Goal: Task Accomplishment & Management: Use online tool/utility

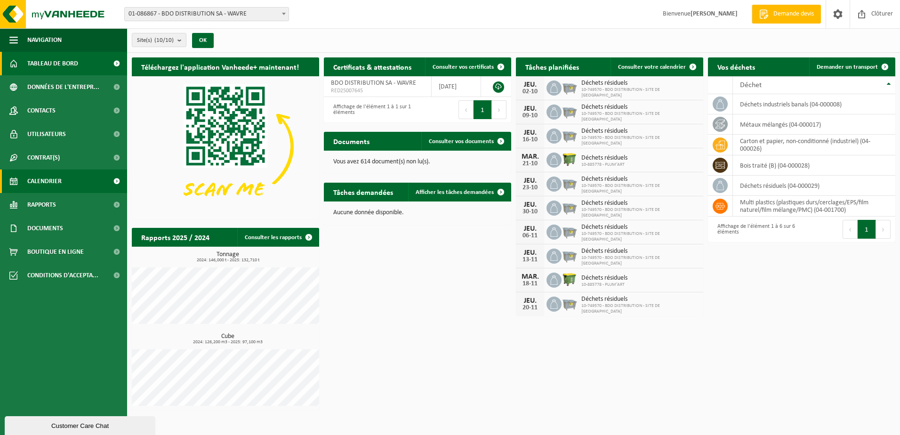
click at [42, 182] on span "Calendrier" at bounding box center [44, 181] width 34 height 24
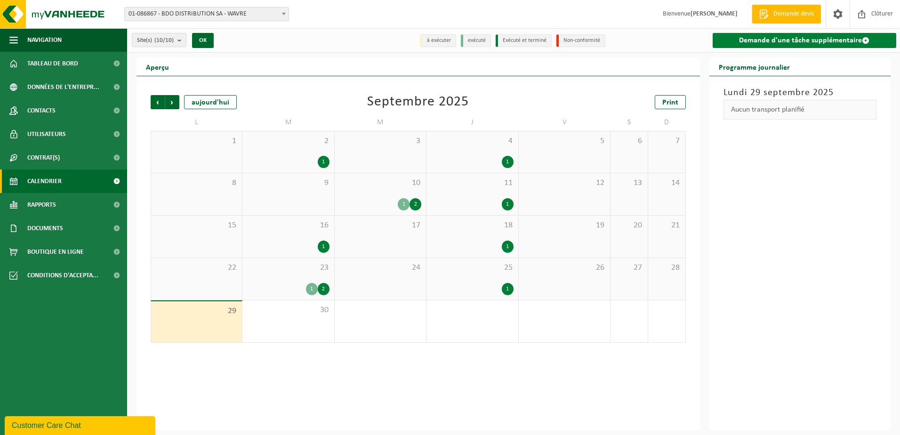
click at [766, 44] on link "Demande d'une tâche supplémentaire" at bounding box center [804, 40] width 184 height 15
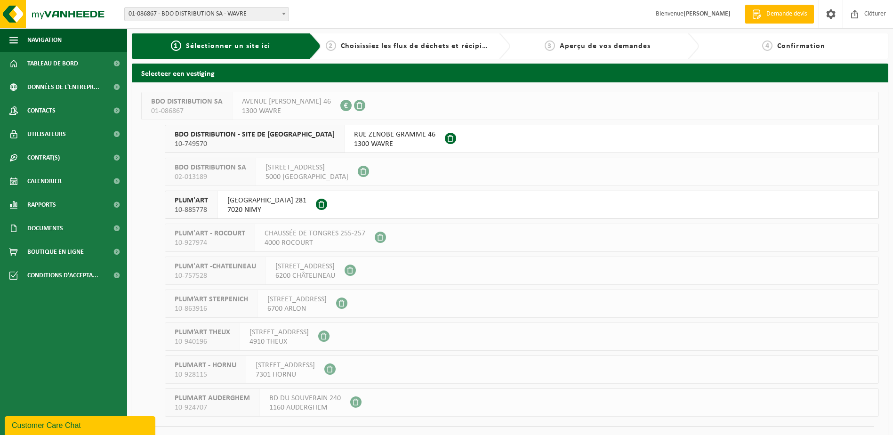
click at [354, 138] on span "RUE ZENOBE GRAMME 46" at bounding box center [394, 134] width 81 height 9
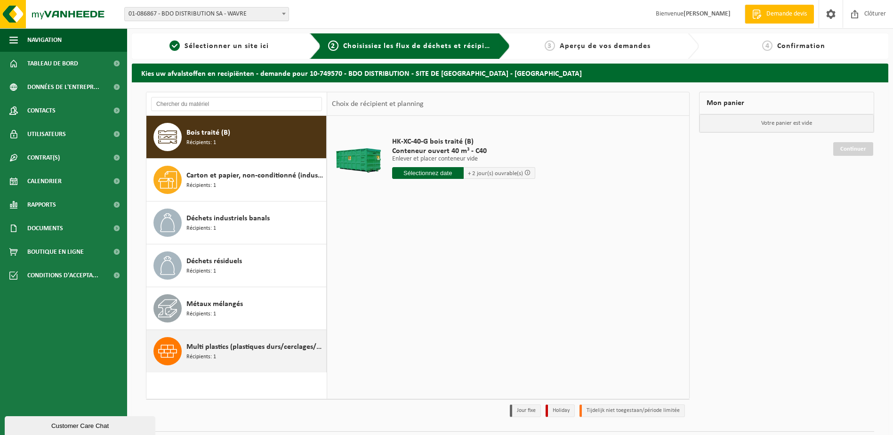
click at [237, 354] on div "Multi plastics (plastiques durs/cerclages/EPS/film naturel/film mélange/PMC) Ré…" at bounding box center [254, 351] width 137 height 28
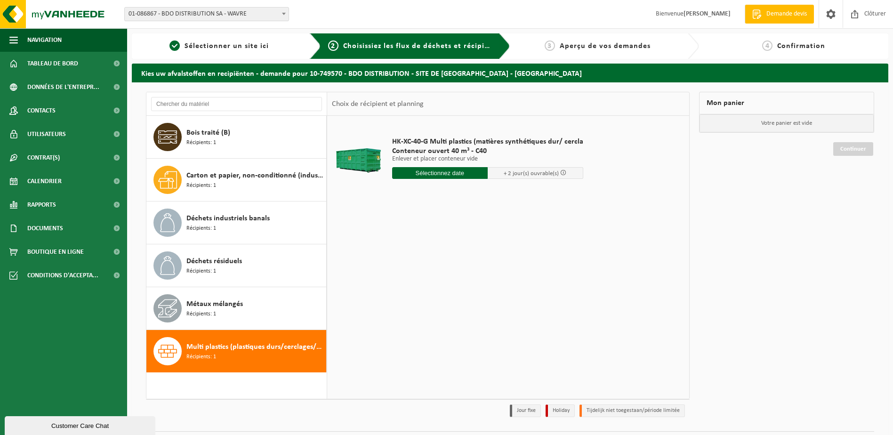
click at [417, 169] on input "text" at bounding box center [440, 173] width 96 height 12
click at [417, 286] on div "30" at bounding box center [417, 286] width 16 height 15
type input "à partir de 2025-09-30"
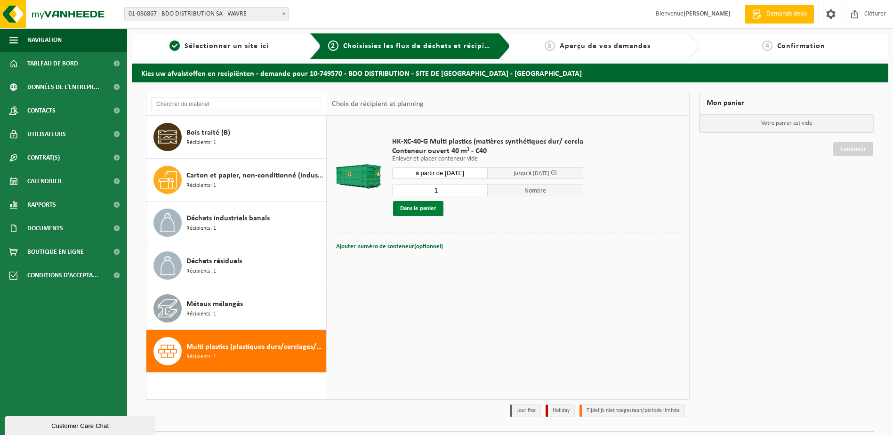
click at [421, 201] on button "Dans le panier" at bounding box center [418, 208] width 50 height 15
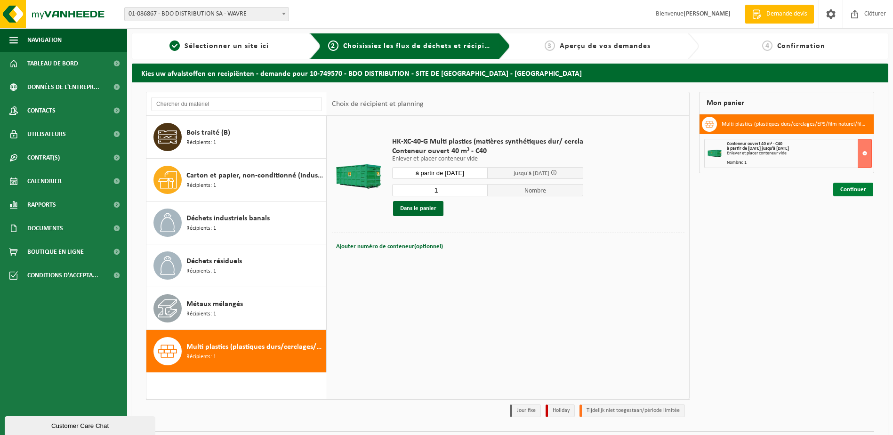
click at [848, 186] on link "Continuer" at bounding box center [853, 190] width 40 height 14
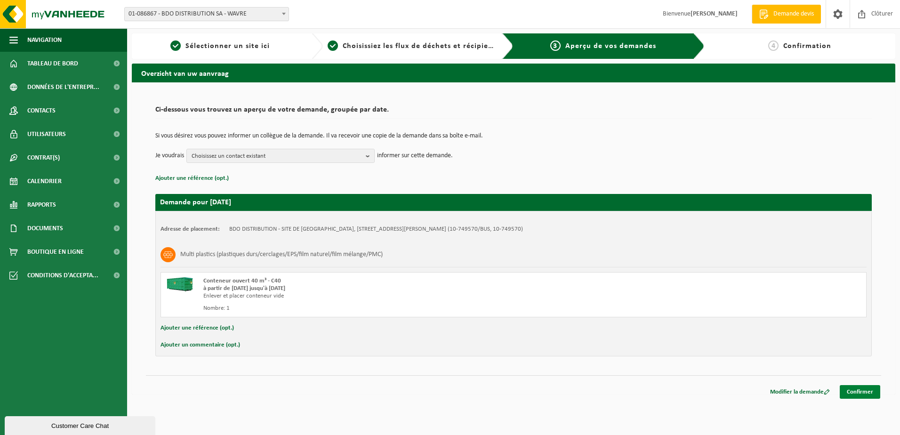
click at [842, 386] on link "Confirmer" at bounding box center [859, 392] width 40 height 14
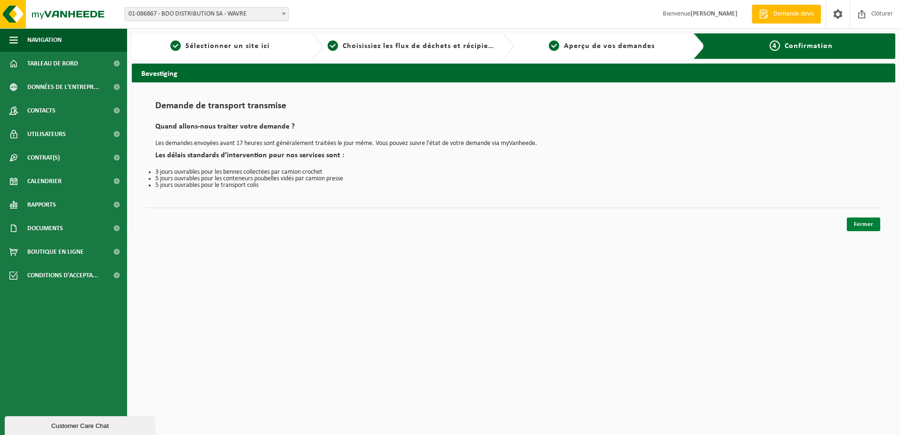
click at [863, 225] on link "Fermer" at bounding box center [862, 224] width 33 height 14
